Goal: Transaction & Acquisition: Download file/media

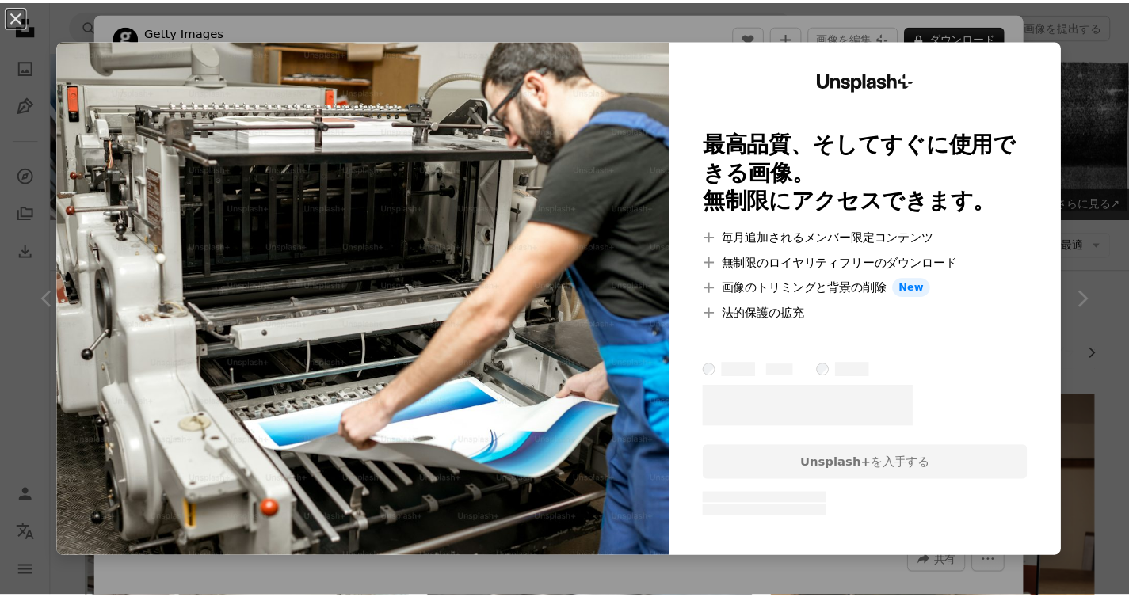
scroll to position [931, 0]
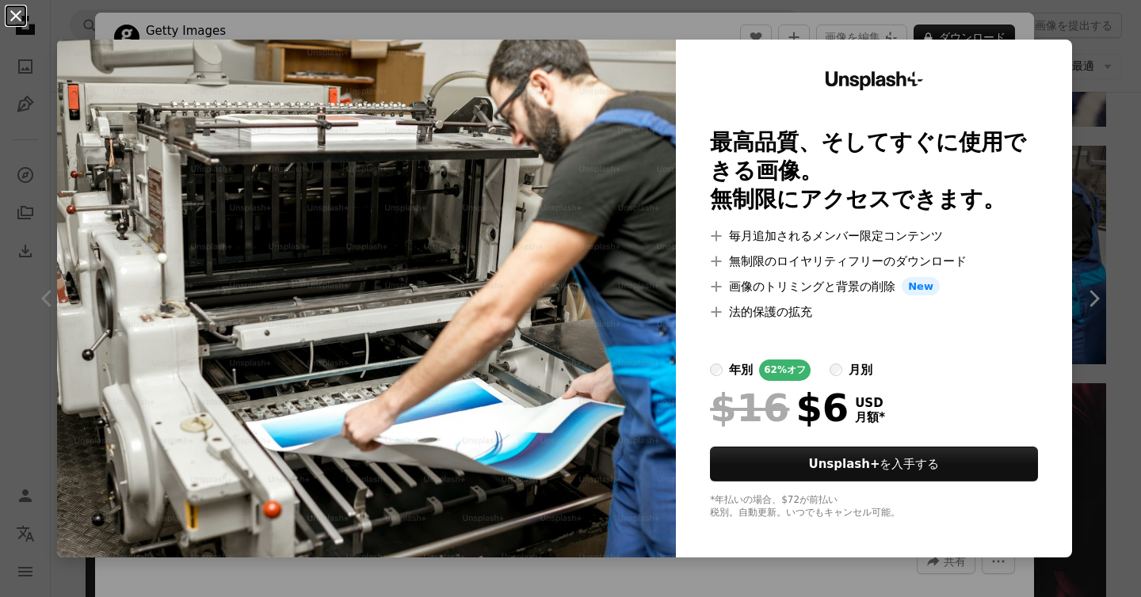
click at [11, 17] on button "An X shape" at bounding box center [15, 15] width 19 height 19
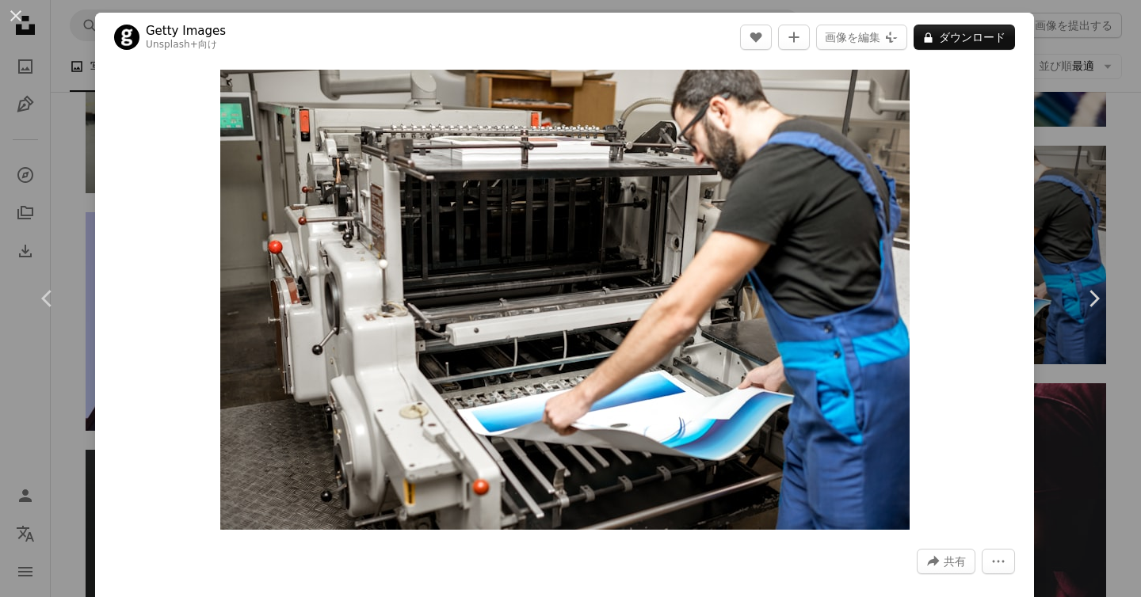
click at [13, 19] on button "An X shape" at bounding box center [15, 15] width 19 height 19
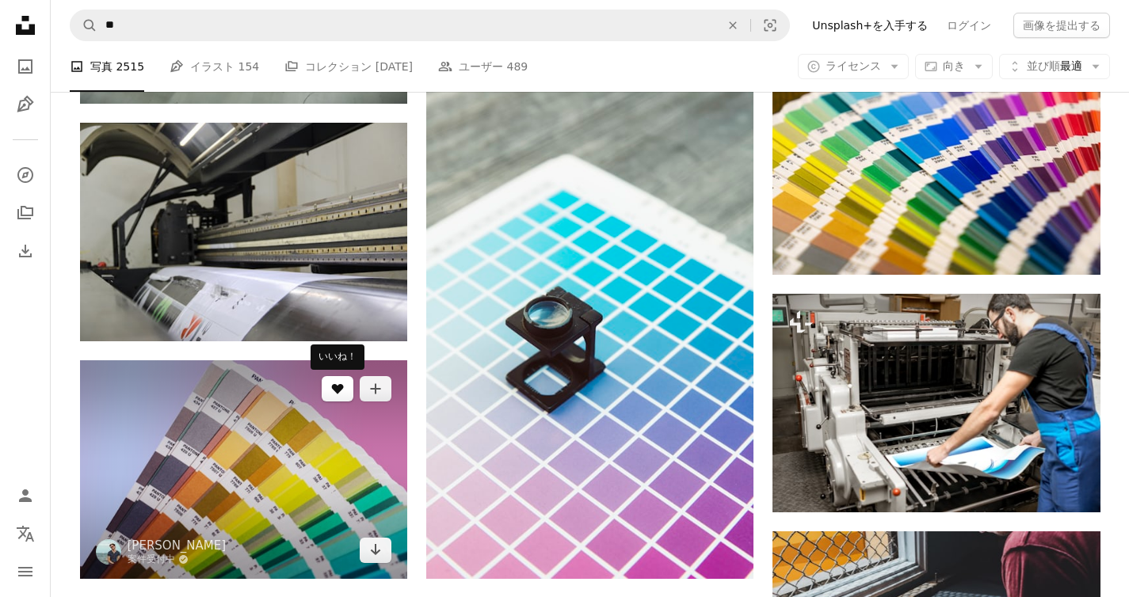
scroll to position [644, 0]
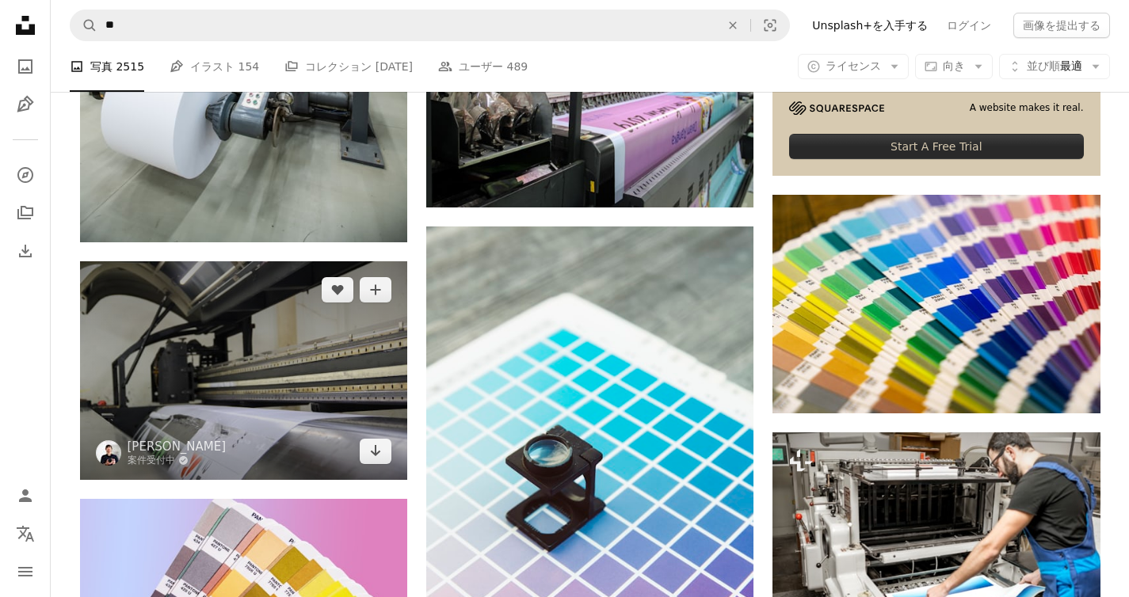
click at [359, 323] on img at bounding box center [243, 370] width 327 height 218
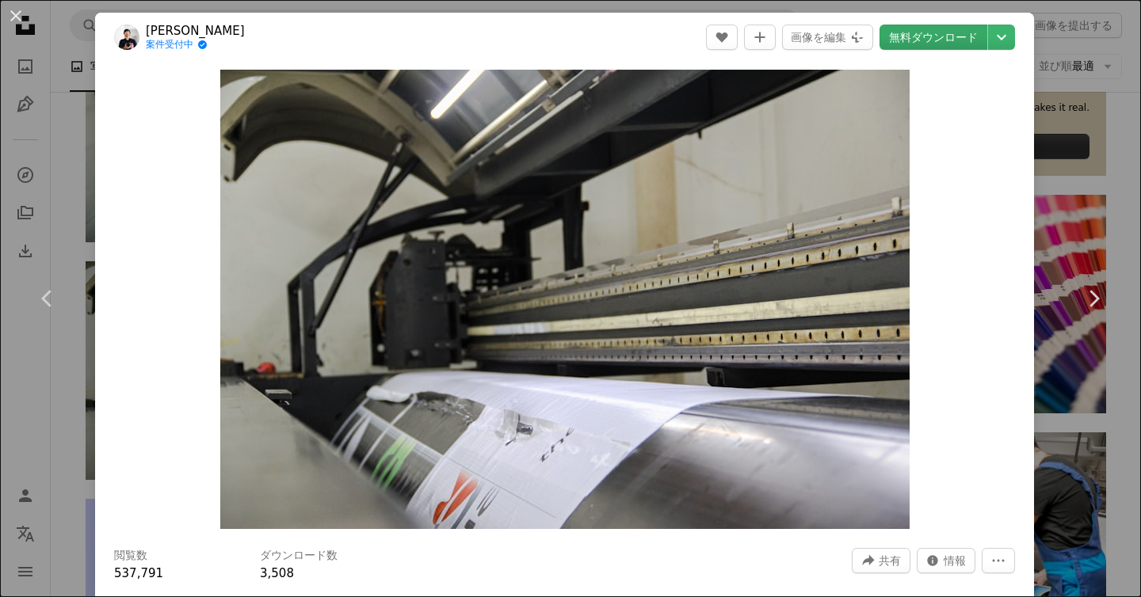
click at [951, 34] on link "無料ダウンロード" at bounding box center [933, 37] width 108 height 25
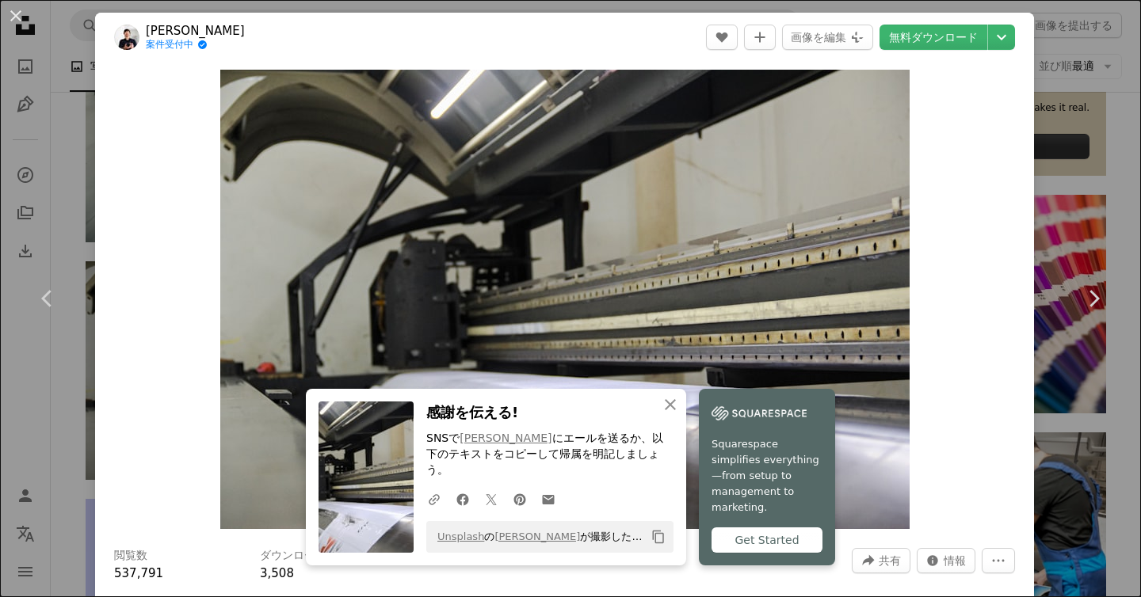
click at [21, 21] on button "An X shape" at bounding box center [15, 15] width 19 height 19
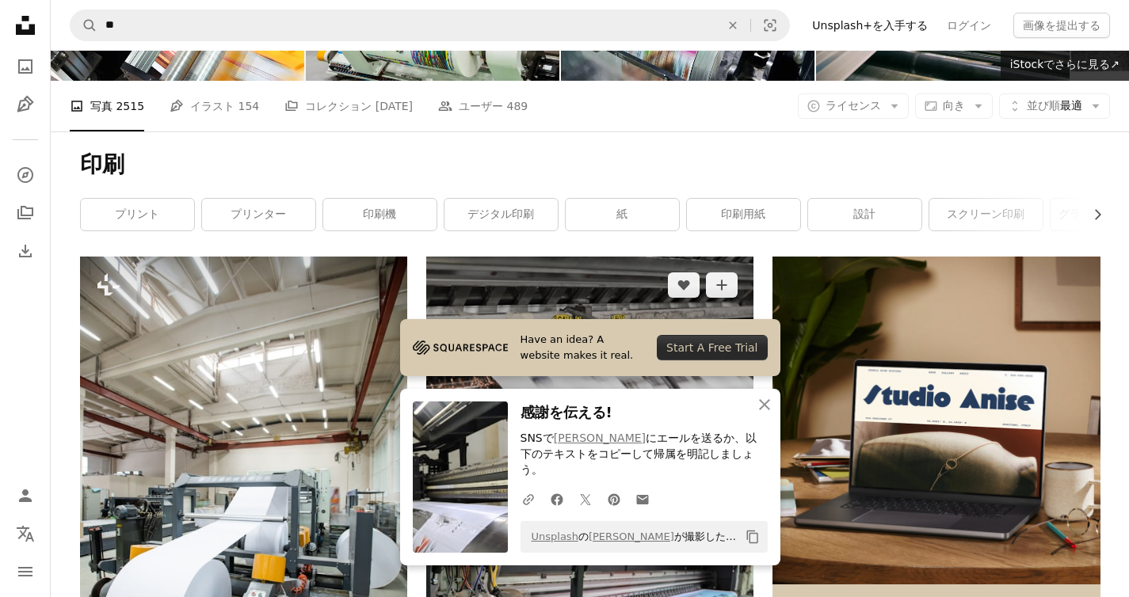
scroll to position [302, 0]
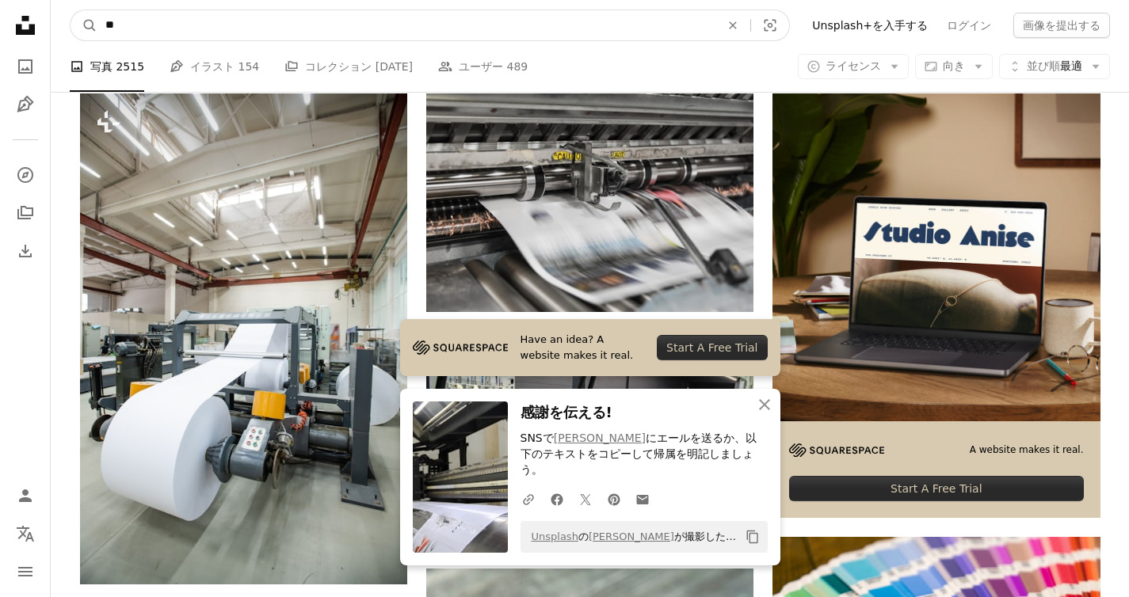
drag, startPoint x: 196, startPoint y: 23, endPoint x: -25, endPoint y: -10, distance: 222.8
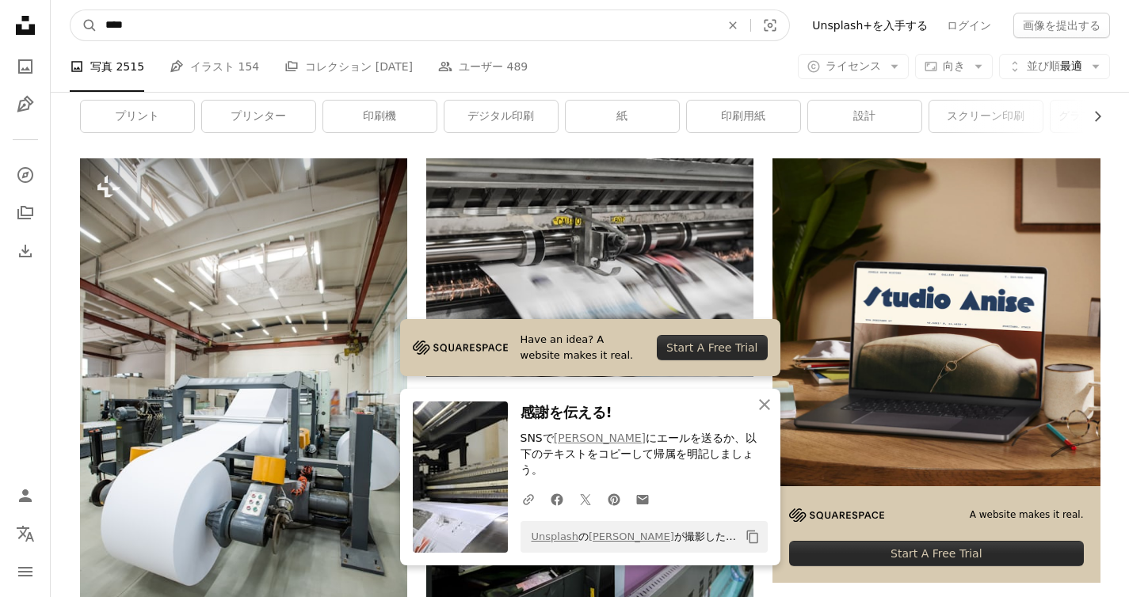
type input "**"
click button "A magnifying glass" at bounding box center [84, 25] width 27 height 30
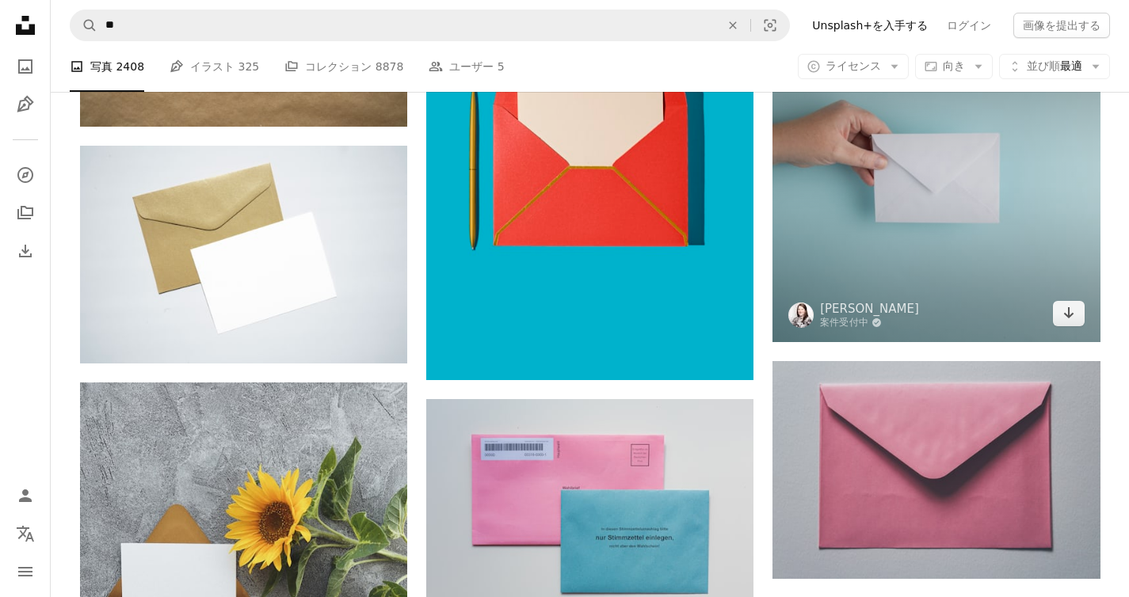
scroll to position [2046, 0]
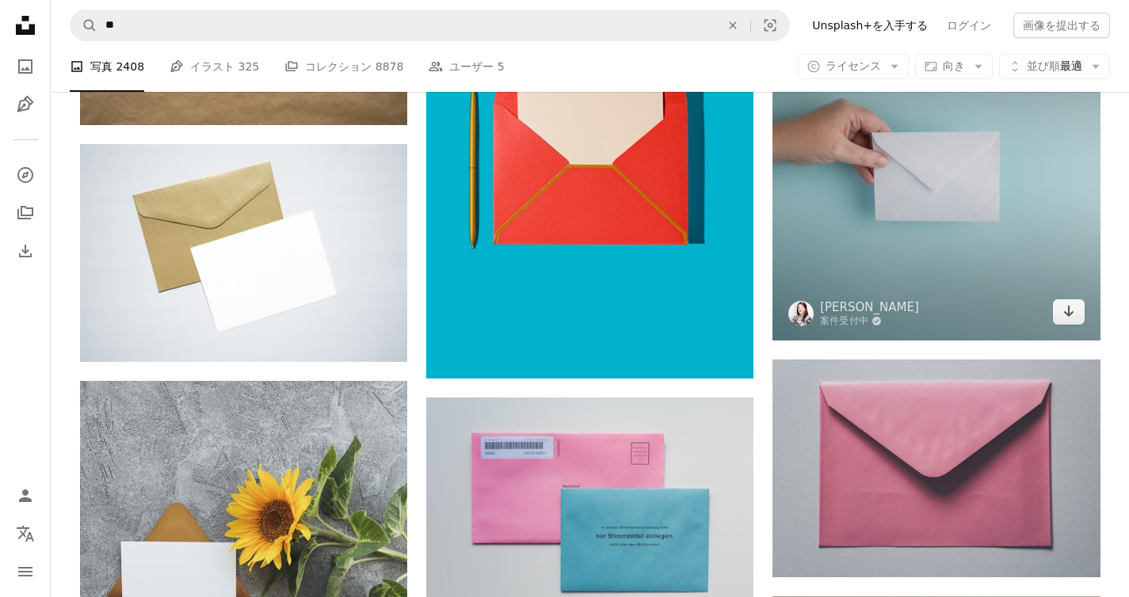
click at [983, 246] on img at bounding box center [935, 176] width 327 height 327
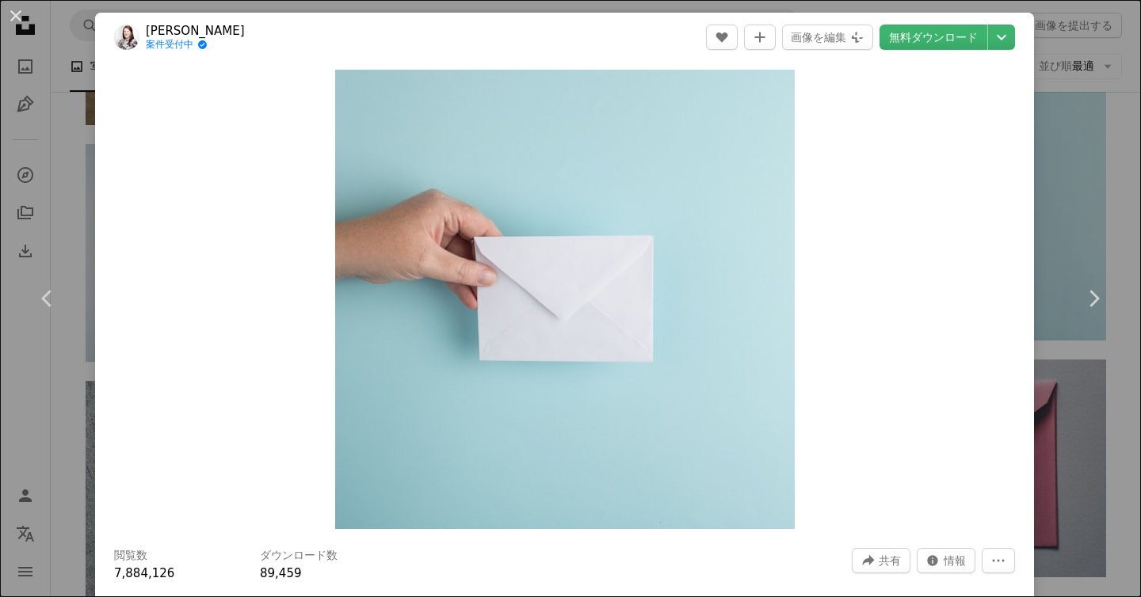
click at [927, 50] on header "[PERSON_NAME] 案件受付中 A checkmark inside of a circle A heart A plus sign 画像を編集 Pl…" at bounding box center [564, 37] width 939 height 49
click at [929, 44] on link "無料ダウンロード" at bounding box center [933, 37] width 108 height 25
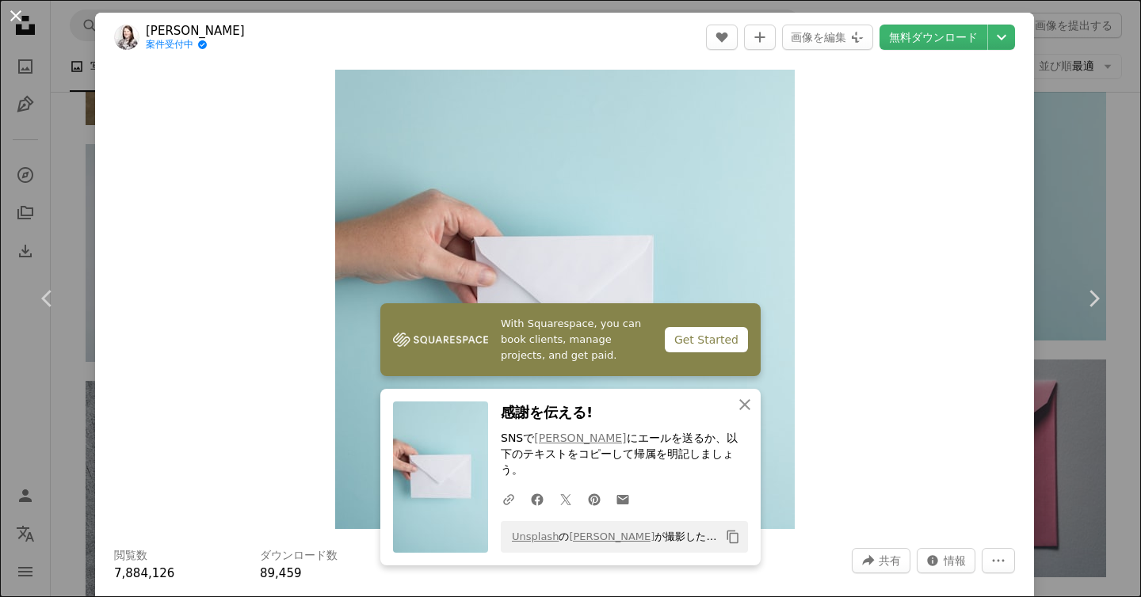
click at [20, 18] on button "An X shape" at bounding box center [15, 15] width 19 height 19
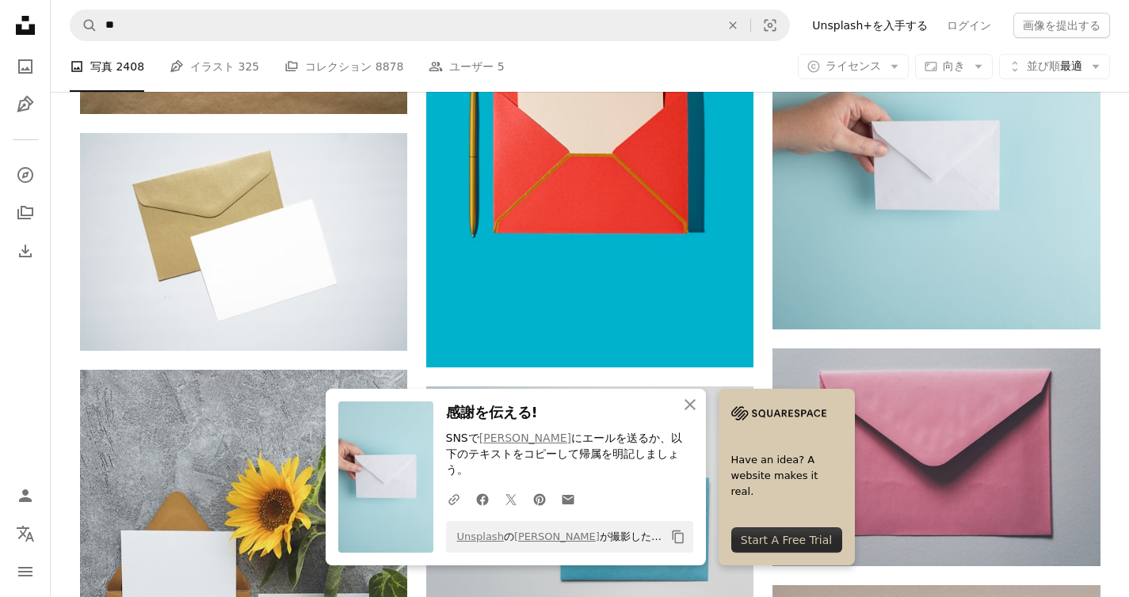
scroll to position [2548, 0]
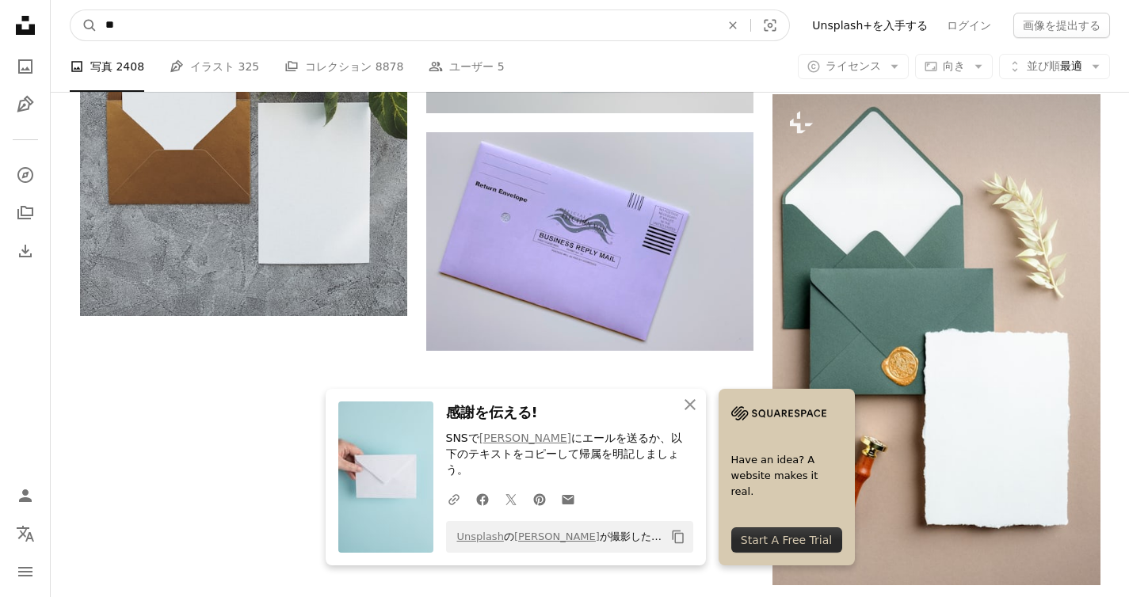
drag, startPoint x: 196, startPoint y: 21, endPoint x: 58, endPoint y: 26, distance: 138.0
click at [58, 26] on nav "A magnifying glass ** An X shape Visual search Filters Unsplash+を入手する ログイン 画像を提…" at bounding box center [590, 25] width 1078 height 51
type input "*"
click button "A magnifying glass" at bounding box center [84, 25] width 27 height 30
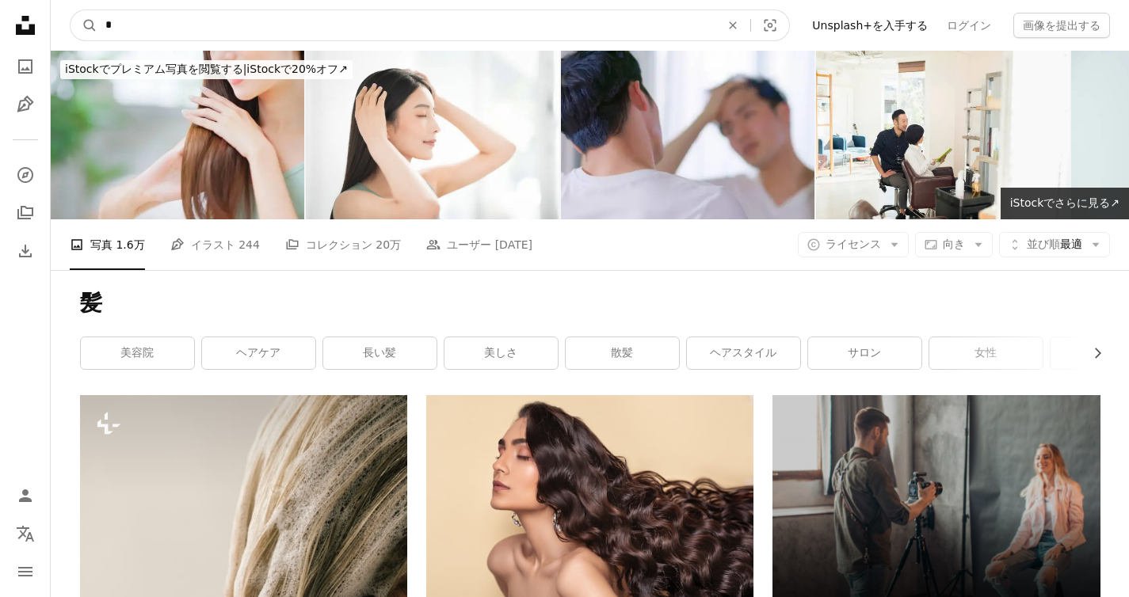
click at [158, 25] on input "*" at bounding box center [406, 25] width 618 height 30
type input "*"
click button "A magnifying glass" at bounding box center [84, 25] width 27 height 30
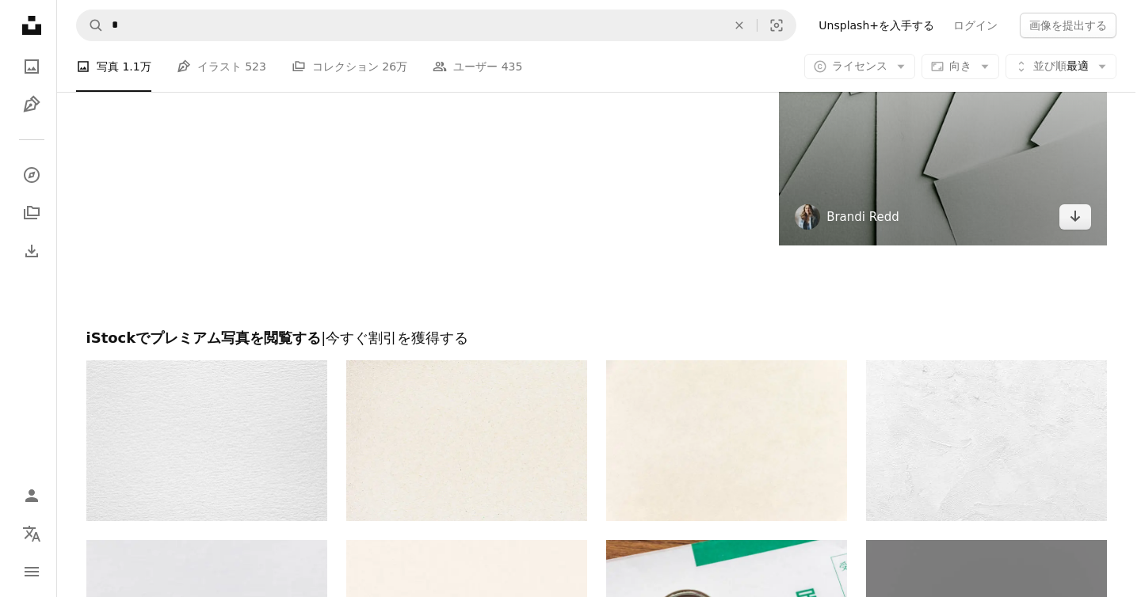
scroll to position [3347, 0]
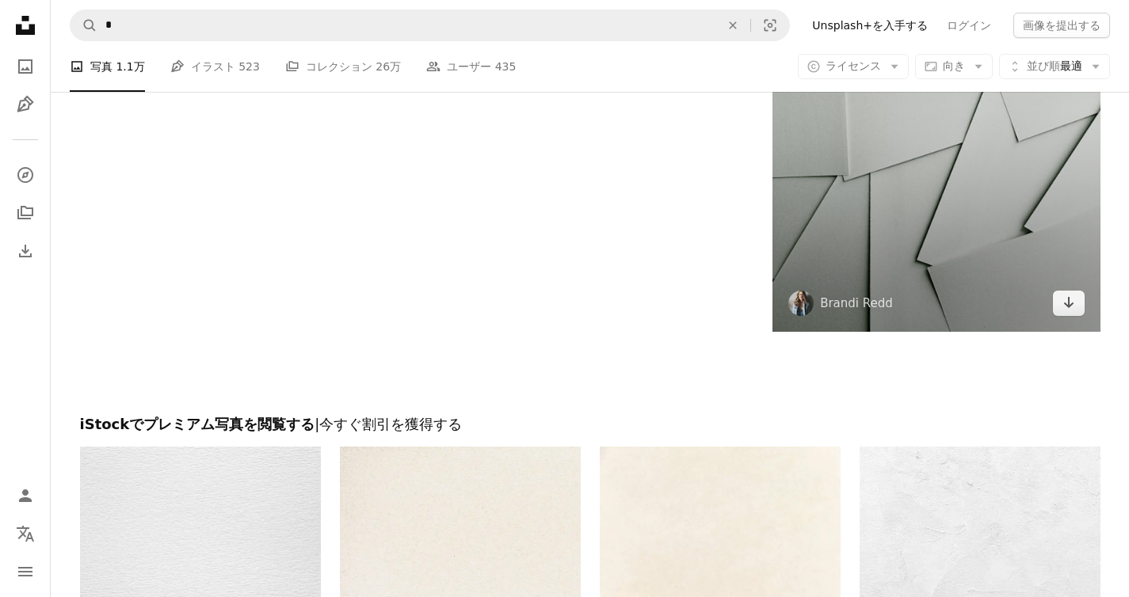
click at [955, 207] on img at bounding box center [935, 97] width 327 height 471
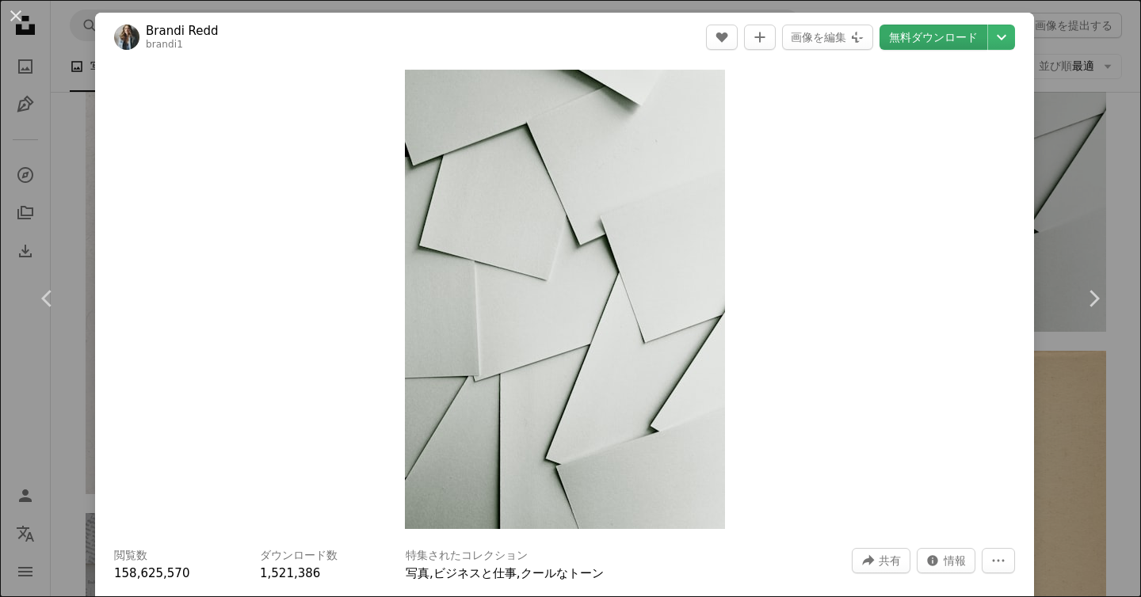
click at [939, 32] on link "無料ダウンロード" at bounding box center [933, 37] width 108 height 25
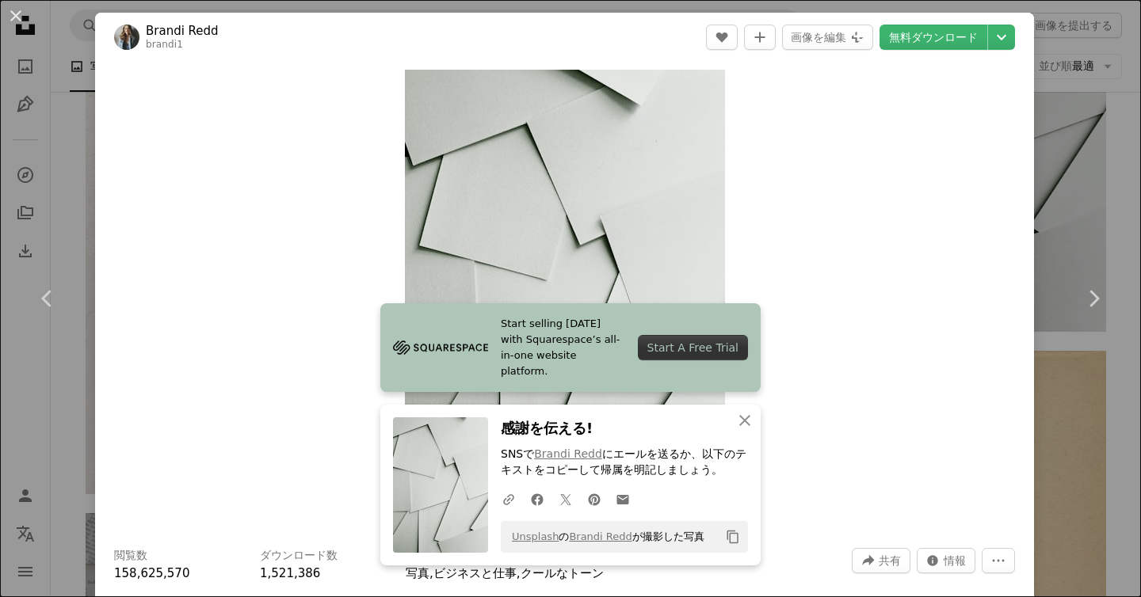
scroll to position [3348, 0]
click at [14, 21] on button "An X shape" at bounding box center [15, 15] width 19 height 19
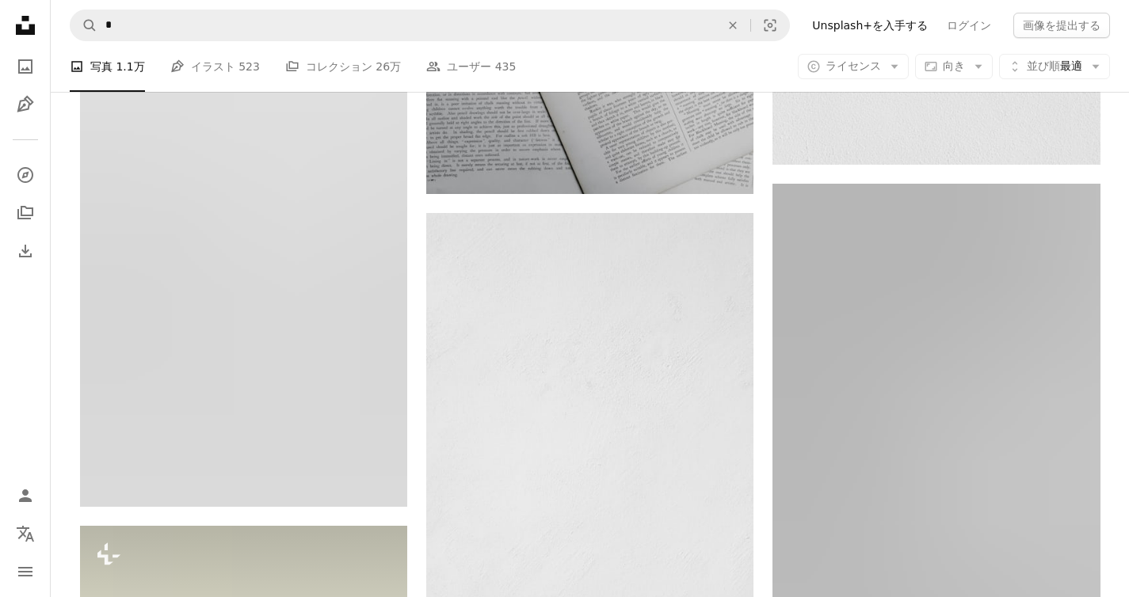
scroll to position [5018, 0]
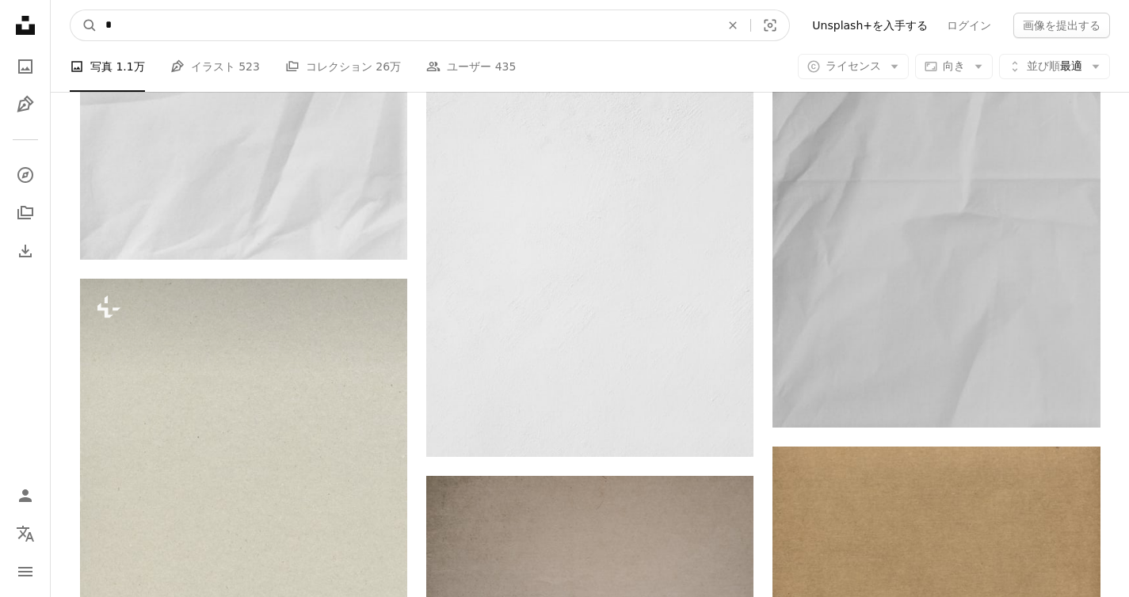
drag, startPoint x: 137, startPoint y: 31, endPoint x: 9, endPoint y: 16, distance: 129.2
type input "***"
click button "A magnifying glass" at bounding box center [84, 25] width 27 height 30
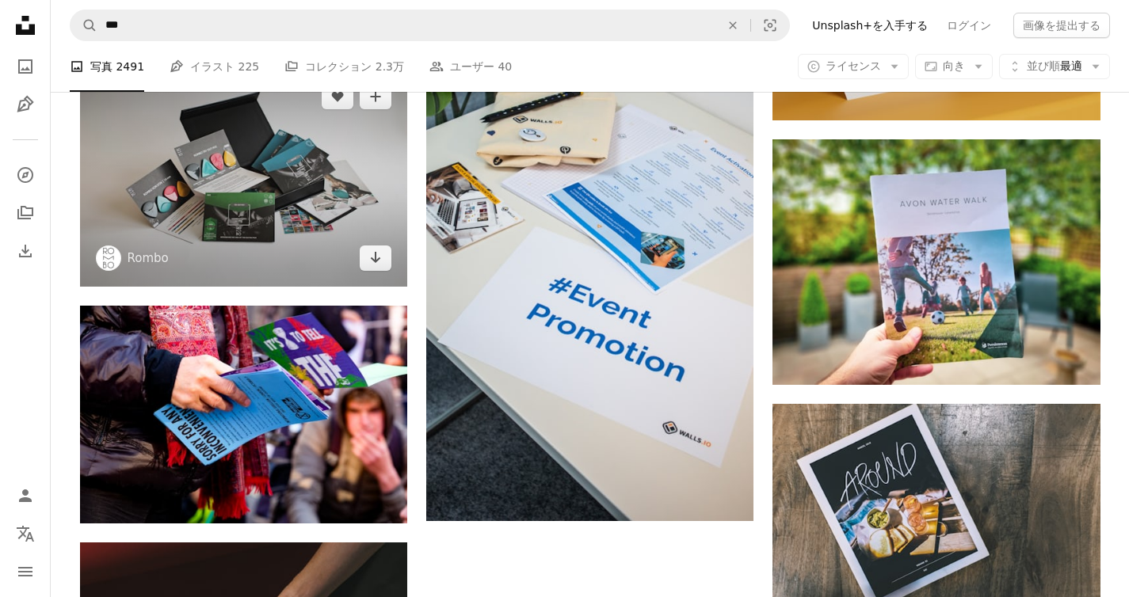
scroll to position [1756, 0]
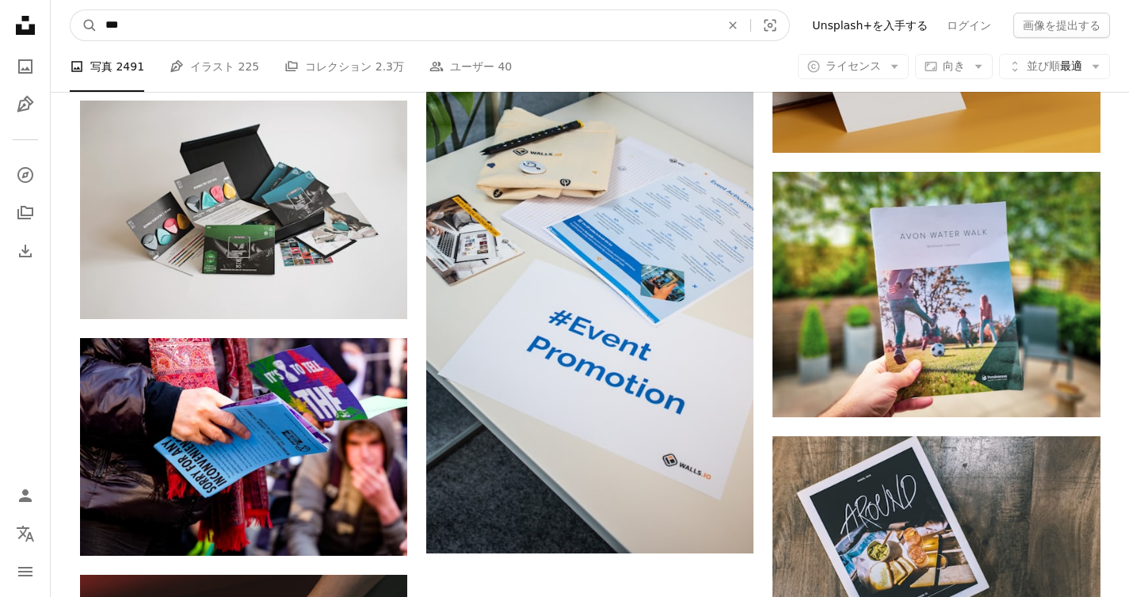
click at [162, 18] on input "***" at bounding box center [406, 25] width 618 height 30
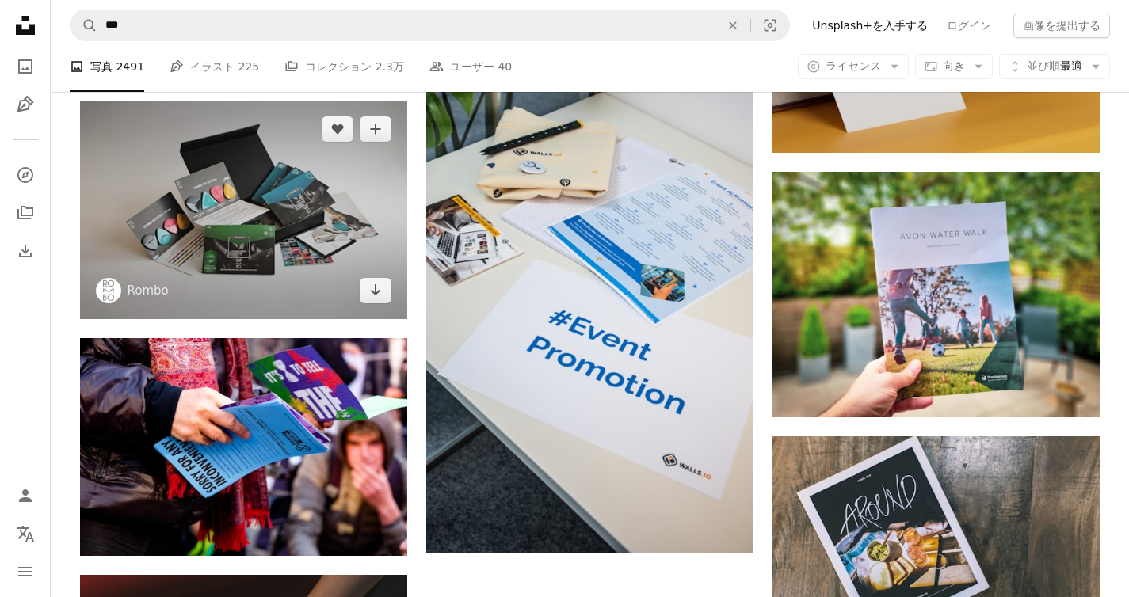
click at [229, 171] on img at bounding box center [243, 210] width 327 height 218
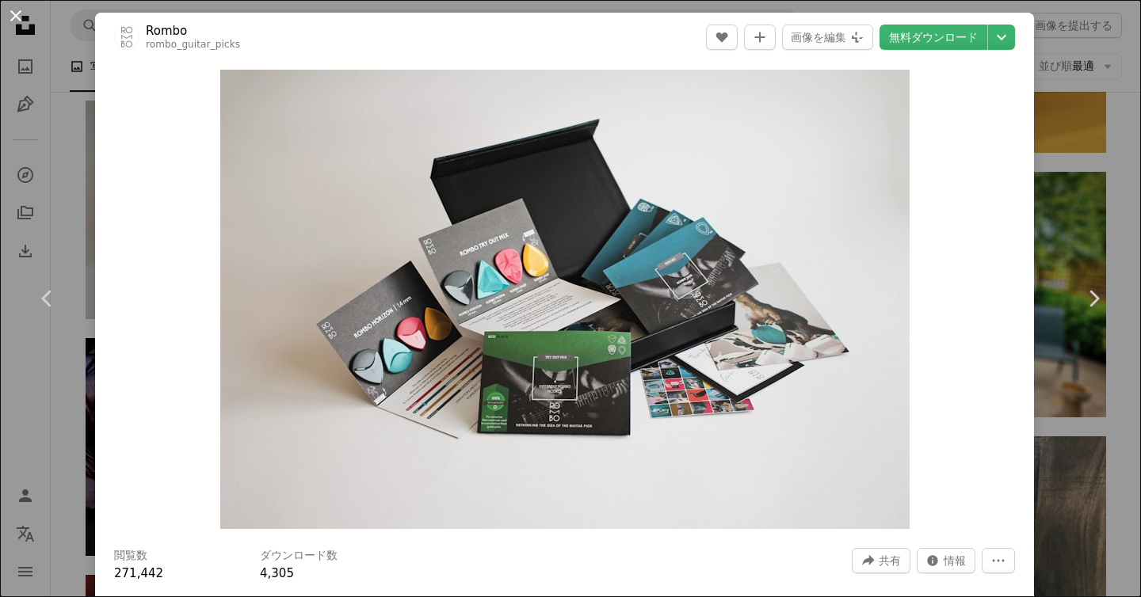
click at [15, 13] on button "An X shape" at bounding box center [15, 15] width 19 height 19
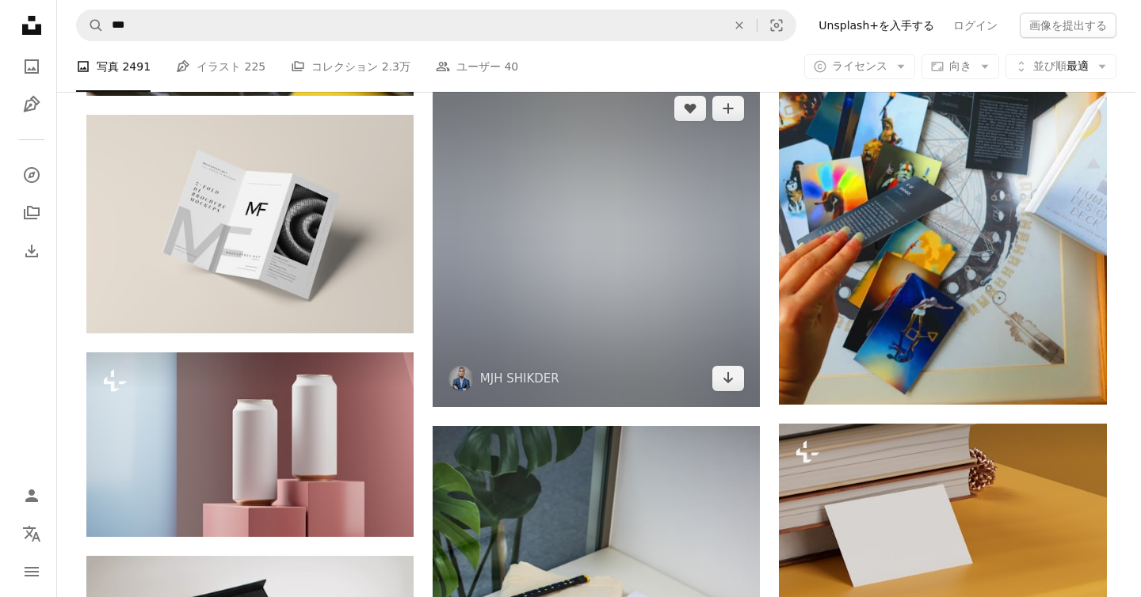
scroll to position [1223, 0]
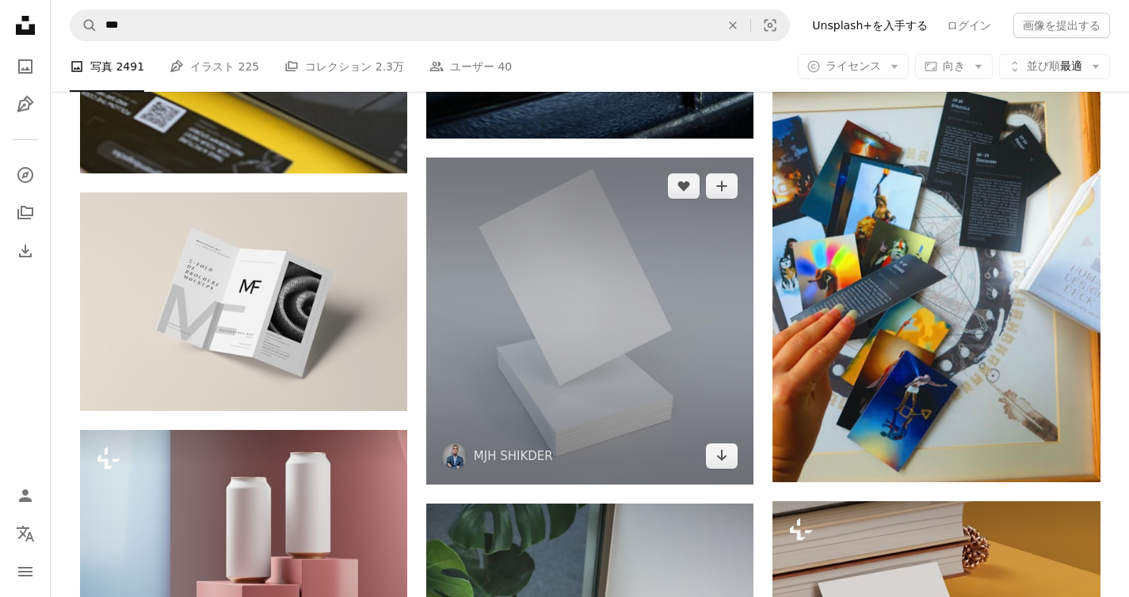
click at [646, 265] on img at bounding box center [589, 321] width 327 height 327
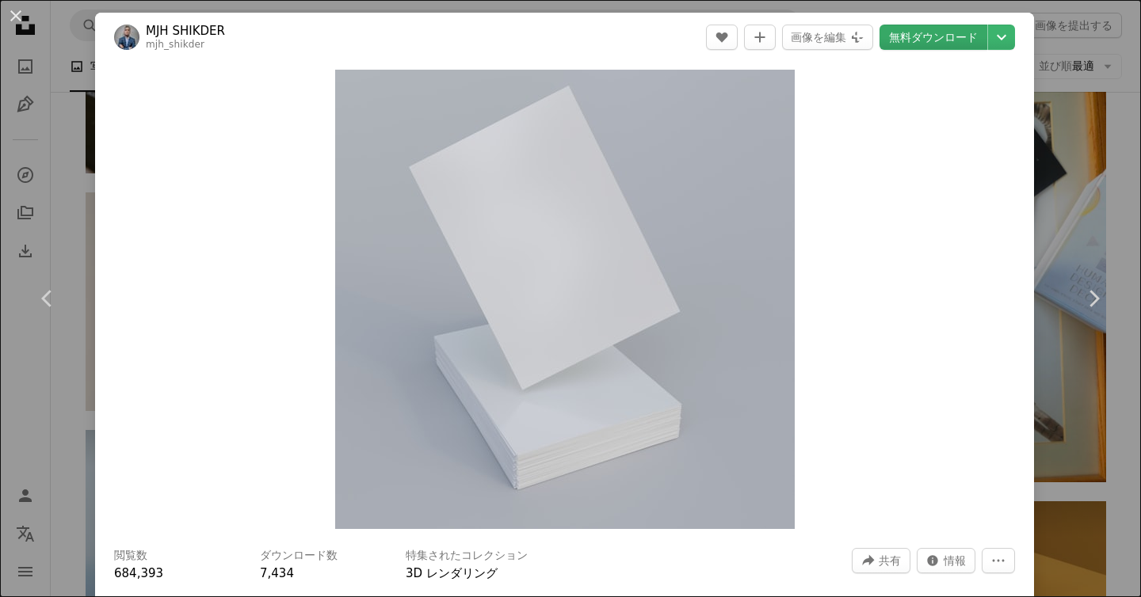
click at [940, 44] on link "無料ダウンロード" at bounding box center [933, 37] width 108 height 25
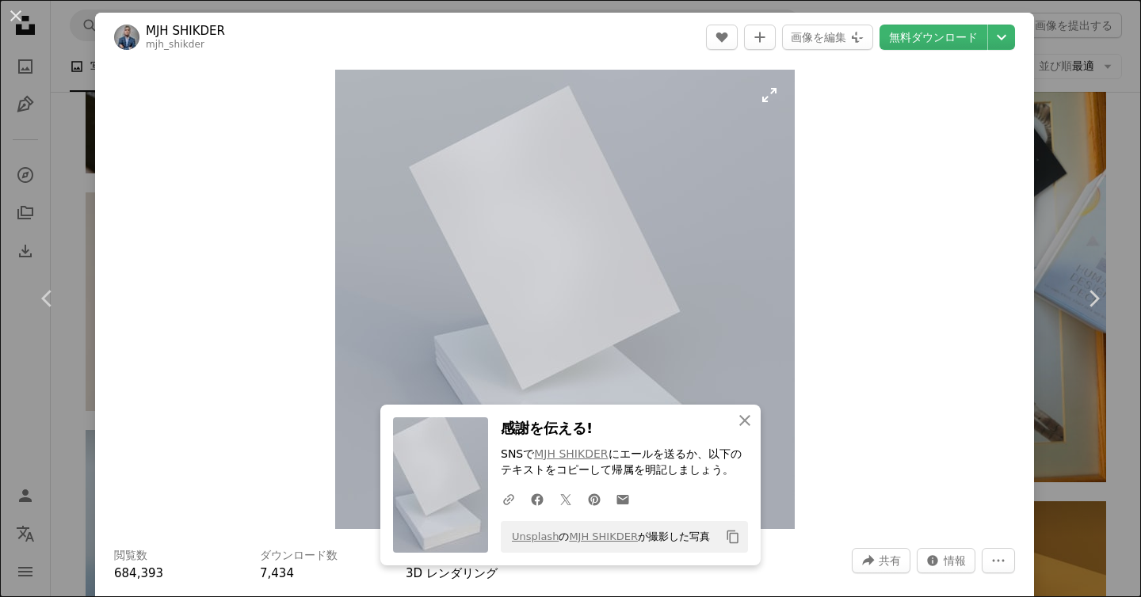
click at [620, 135] on img "この画像でズームインする" at bounding box center [565, 300] width 460 height 460
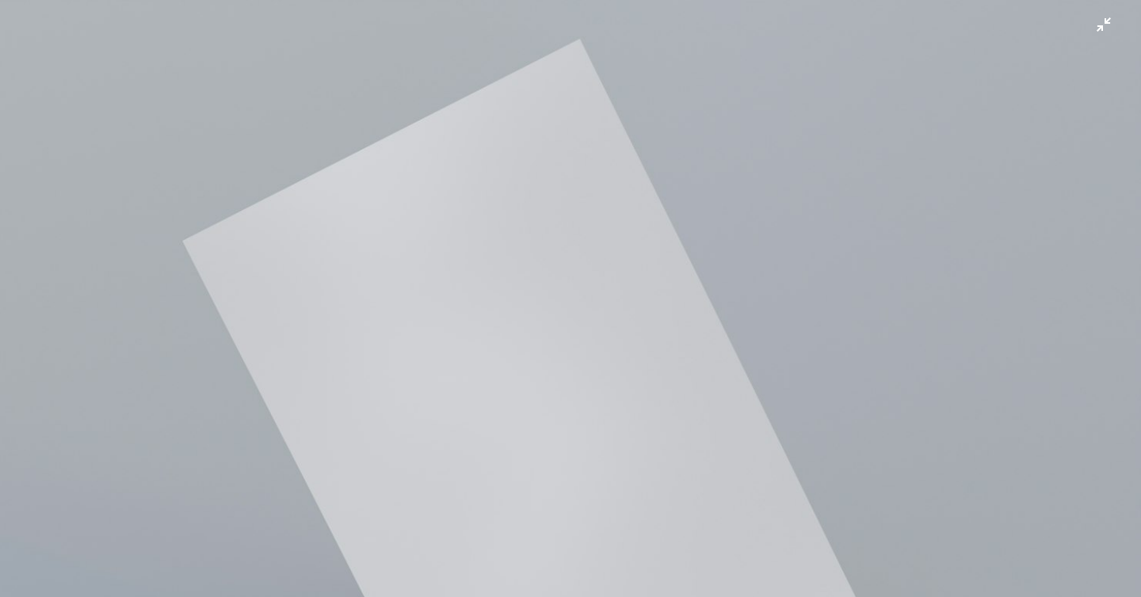
scroll to position [261, 0]
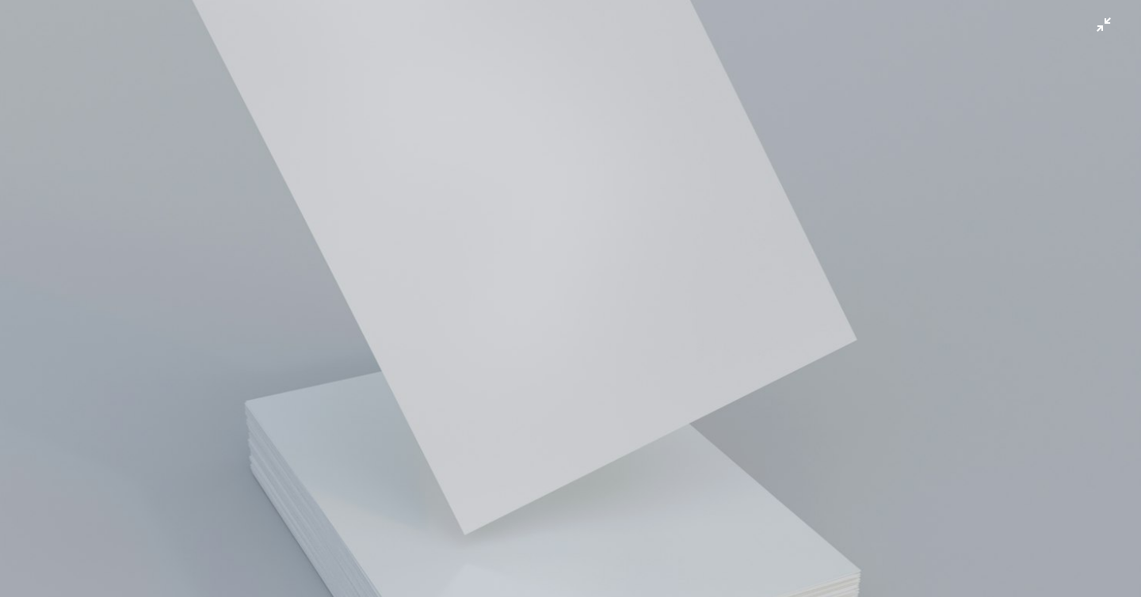
click at [1100, 20] on img "この画像でズームアウトする" at bounding box center [570, 310] width 1142 height 1142
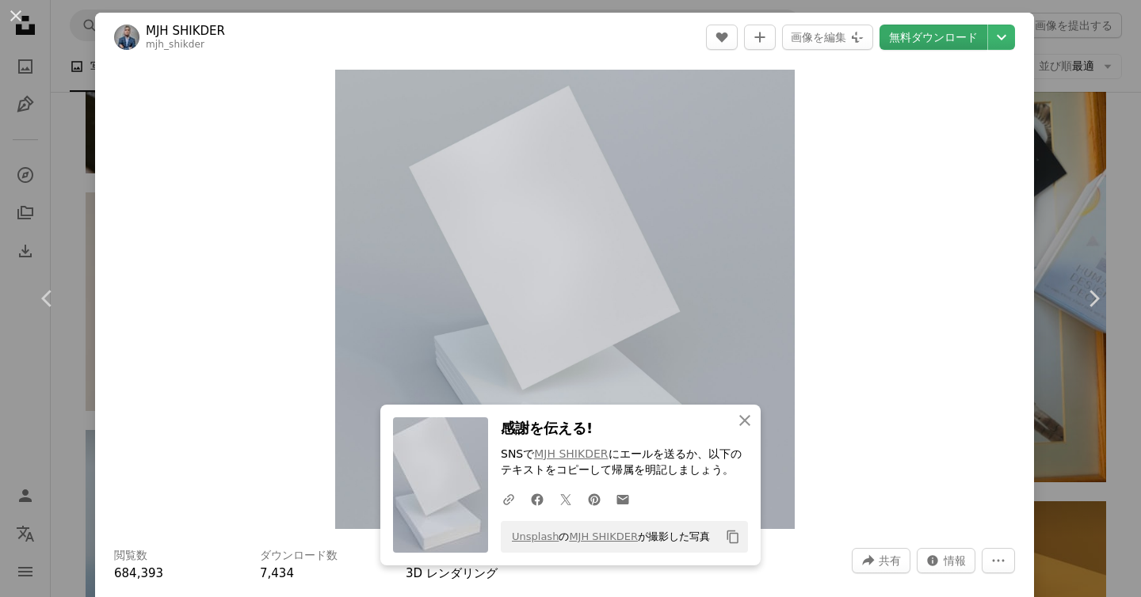
click at [956, 44] on link "無料ダウンロード" at bounding box center [933, 37] width 108 height 25
